Goal: Book appointment/travel/reservation

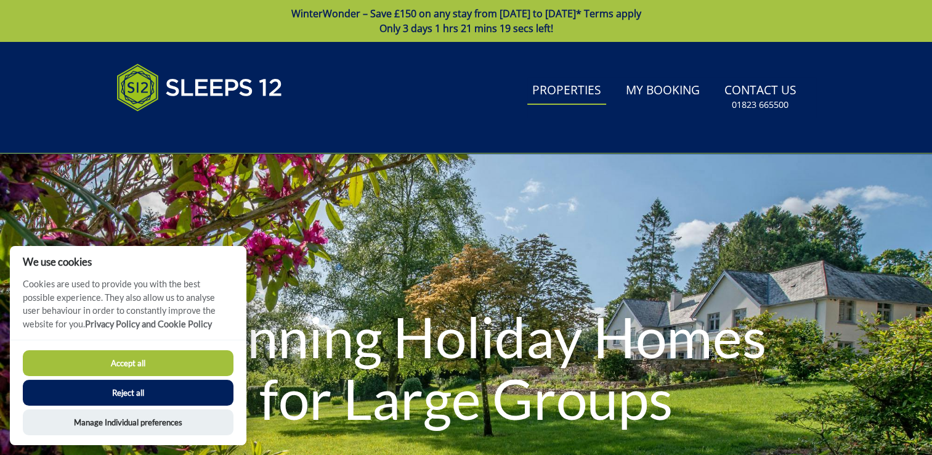
click at [591, 87] on link "Properties" at bounding box center [566, 91] width 79 height 28
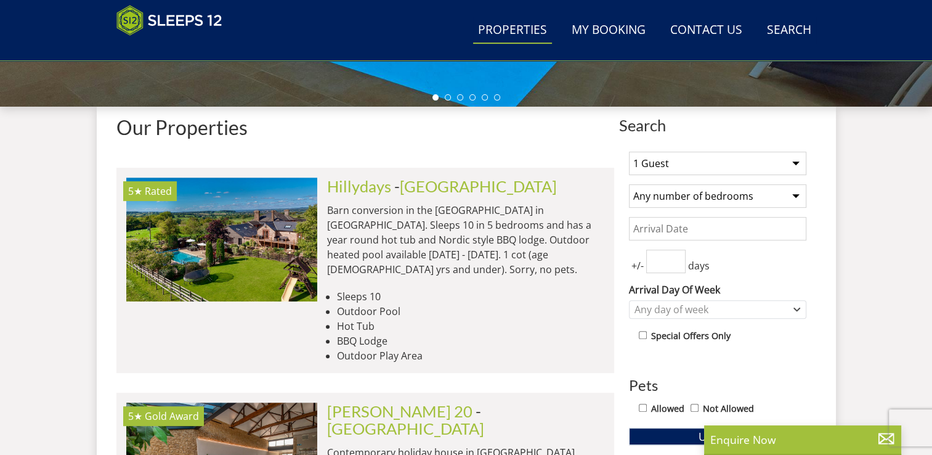
scroll to position [435, 0]
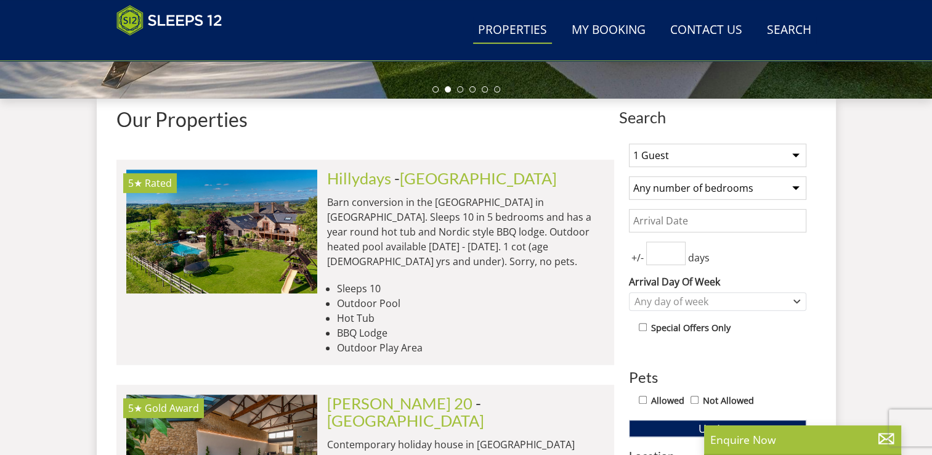
click at [794, 156] on select "1 Guest 2 Guests 3 Guests 4 Guests 5 Guests 6 Guests 7 Guests 8 Guests 9 Guests…" at bounding box center [717, 155] width 177 height 23
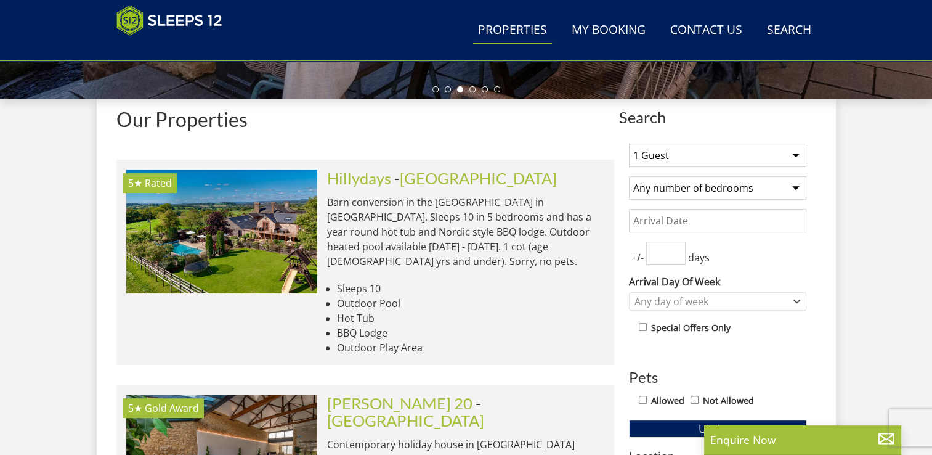
select select "14"
click at [629, 144] on select "1 Guest 2 Guests 3 Guests 4 Guests 5 Guests 6 Guests 7 Guests 8 Guests 9 Guests…" at bounding box center [717, 155] width 177 height 23
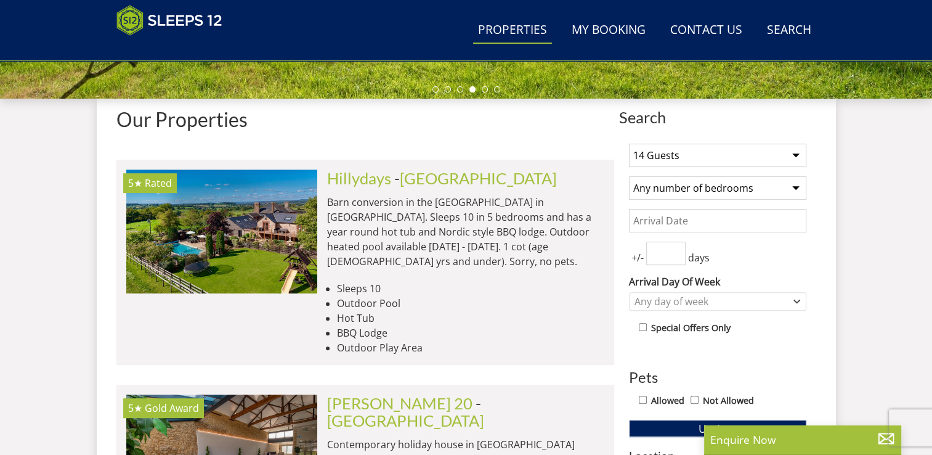
click at [795, 189] on select "Any number of bedrooms 1 Bedroom 2 Bedrooms 3 Bedrooms 4 Bedrooms 5 Bedrooms 6 …" at bounding box center [717, 187] width 177 height 23
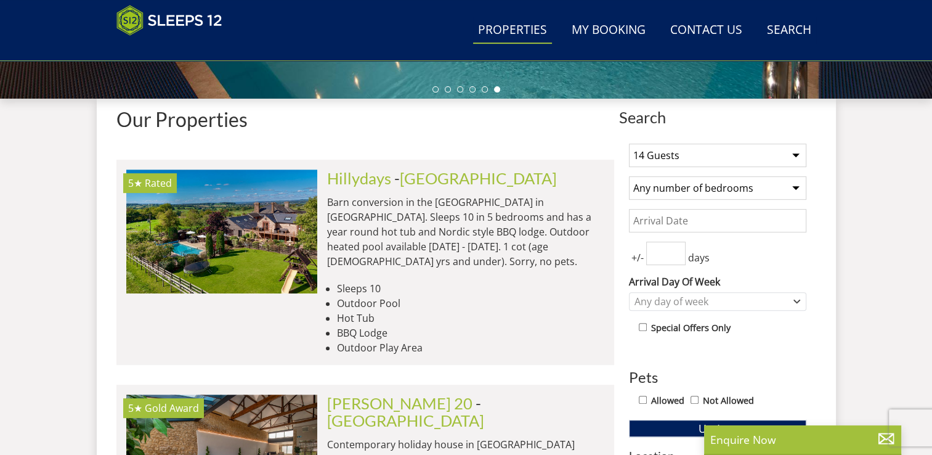
click at [796, 184] on select "Any number of bedrooms 1 Bedroom 2 Bedrooms 3 Bedrooms 4 Bedrooms 5 Bedrooms 6 …" at bounding box center [717, 187] width 177 height 23
select select "7"
click at [629, 176] on select "Any number of bedrooms 1 Bedroom 2 Bedrooms 3 Bedrooms 4 Bedrooms 5 Bedrooms 6 …" at bounding box center [717, 187] width 177 height 23
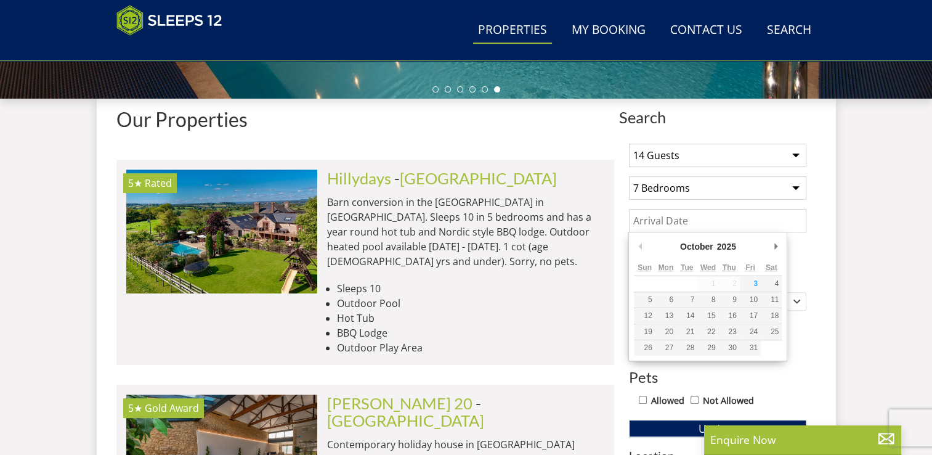
click at [660, 217] on input "Date" at bounding box center [717, 220] width 177 height 23
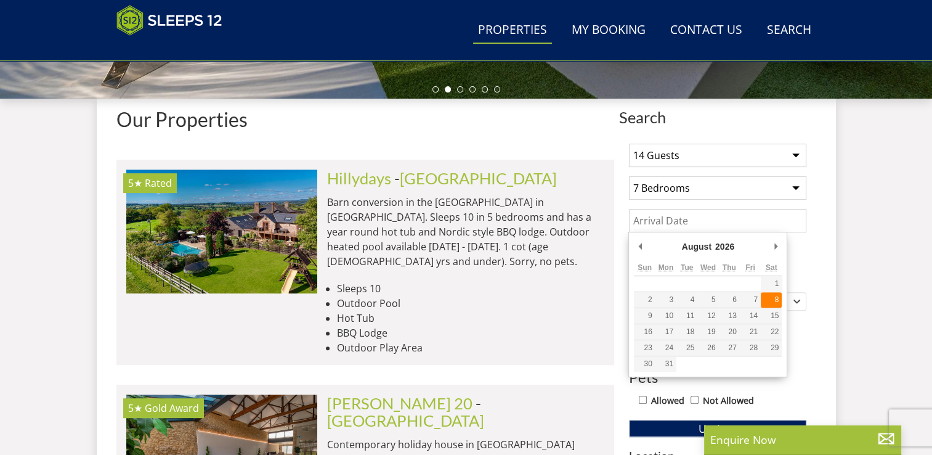
type input "[DATE]"
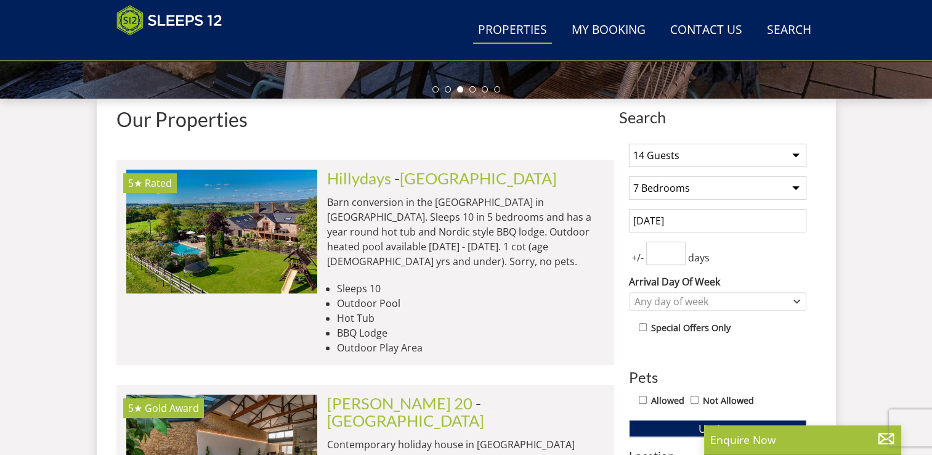
click at [655, 250] on input "number" at bounding box center [665, 252] width 39 height 23
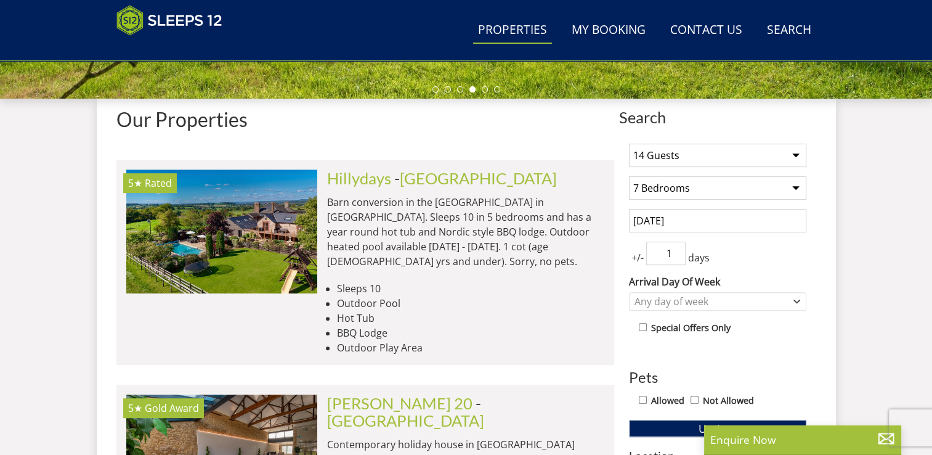
click at [674, 246] on input "1" at bounding box center [665, 252] width 39 height 23
click at [674, 246] on input "2" at bounding box center [665, 252] width 39 height 23
click at [674, 246] on input "3" at bounding box center [665, 252] width 39 height 23
type input "4"
click at [674, 246] on input "4" at bounding box center [665, 252] width 39 height 23
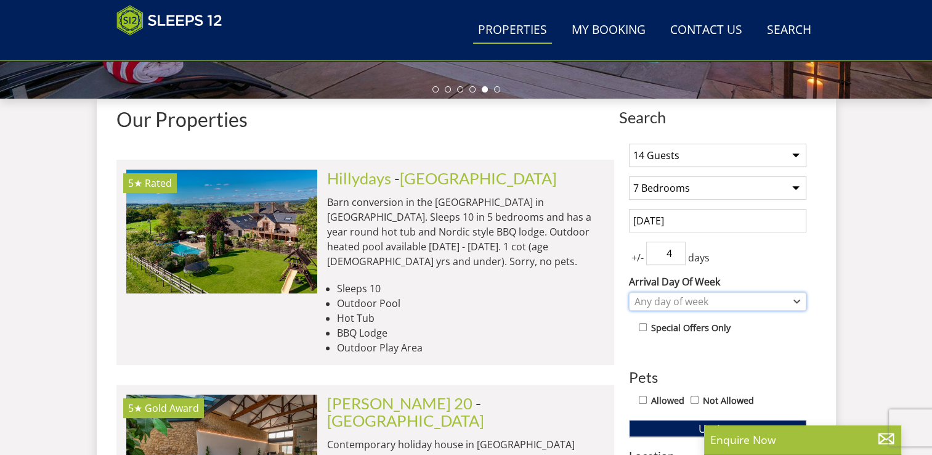
click at [800, 300] on icon "Combobox" at bounding box center [798, 301] width 6 height 2
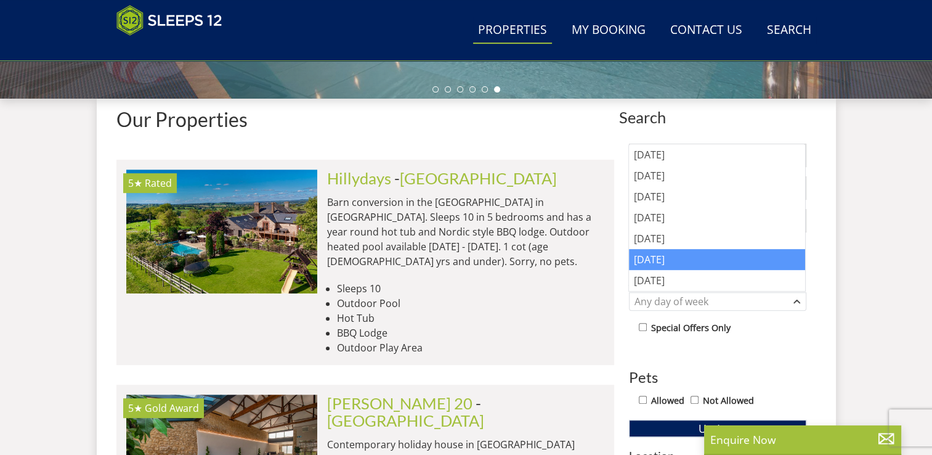
click at [754, 264] on div "[DATE]" at bounding box center [717, 259] width 176 height 21
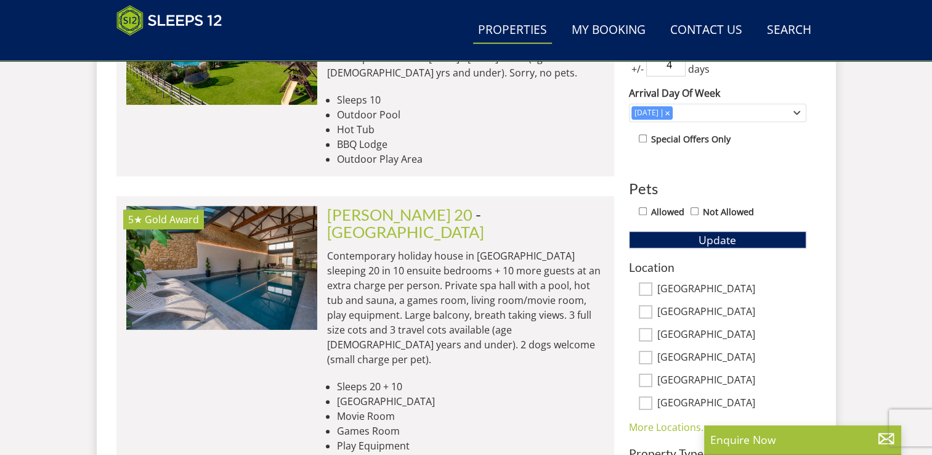
scroll to position [682, 0]
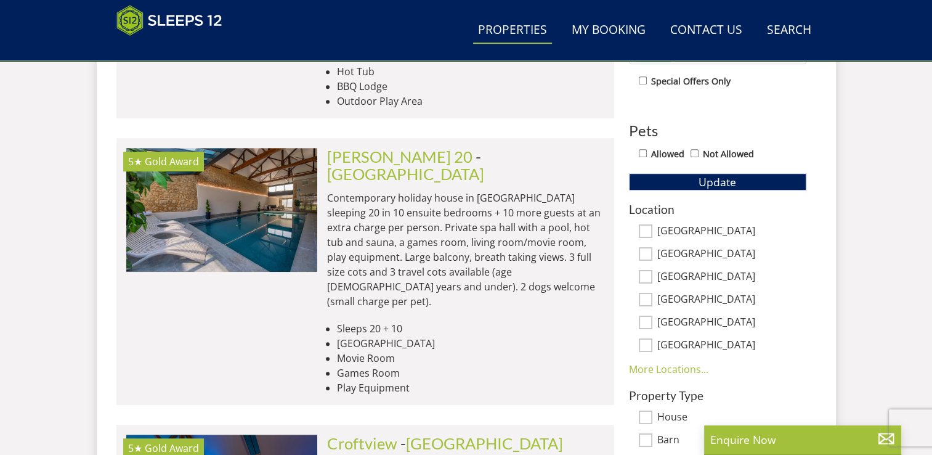
click at [646, 252] on input "[GEOGRAPHIC_DATA]" at bounding box center [646, 254] width 14 height 14
checkbox input "true"
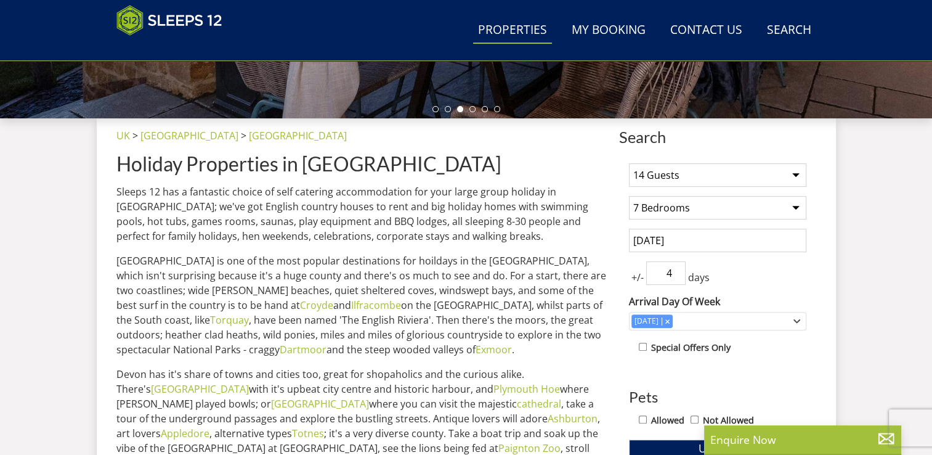
scroll to position [411, 0]
